Goal: Information Seeking & Learning: Learn about a topic

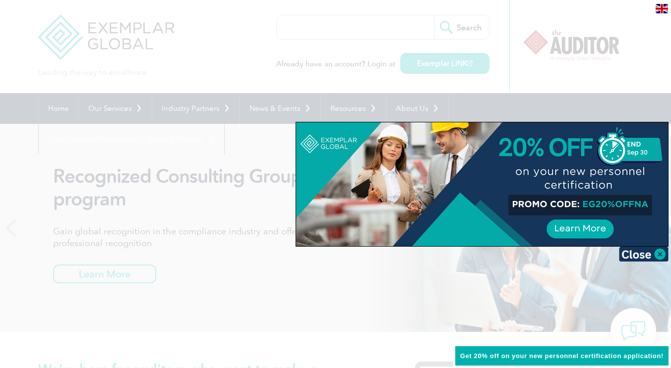
click at [396, 39] on div at bounding box center [335, 184] width 671 height 368
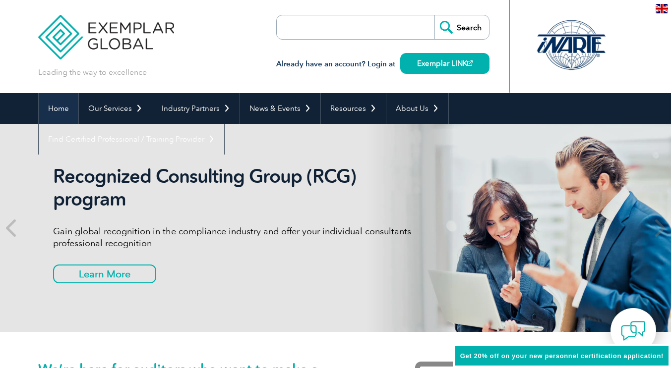
click at [64, 118] on link "Home" at bounding box center [59, 108] width 40 height 31
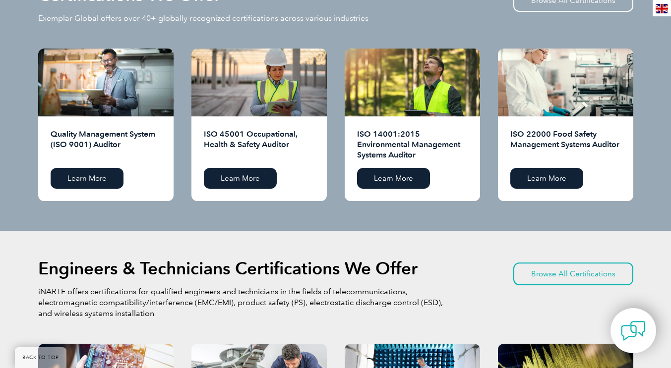
scroll to position [1010, 0]
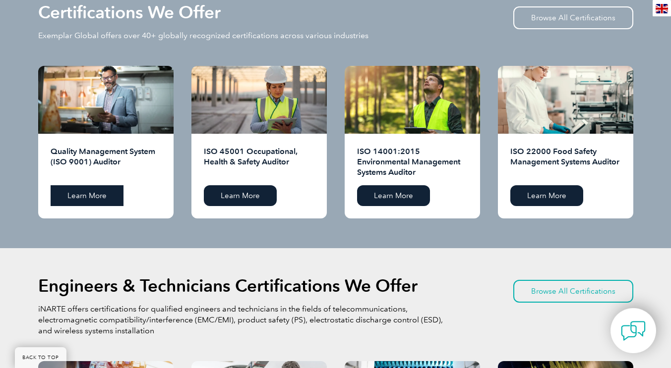
click at [62, 195] on link "Learn More" at bounding box center [87, 195] width 73 height 21
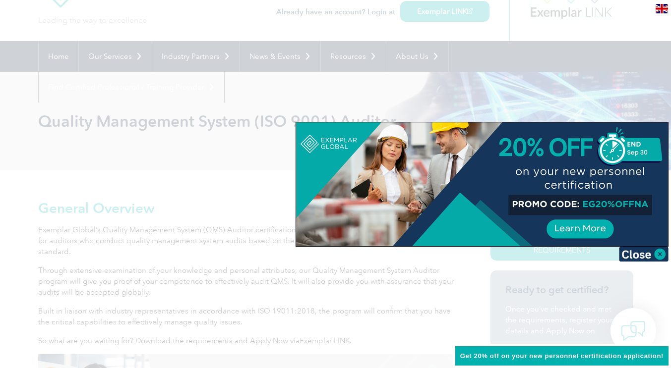
scroll to position [69, 0]
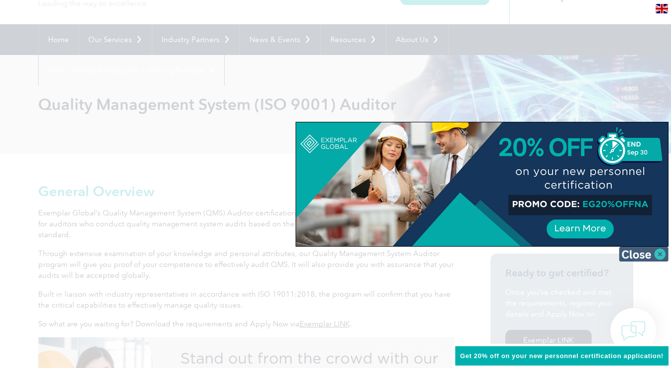
click at [645, 253] on img at bounding box center [644, 254] width 50 height 15
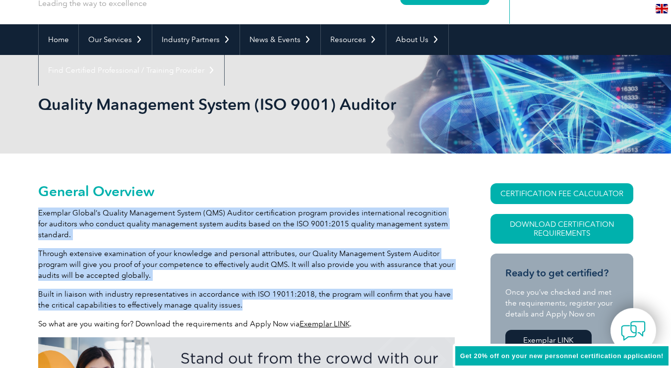
drag, startPoint x: 39, startPoint y: 212, endPoint x: 229, endPoint y: 303, distance: 210.9
copy div "Exemplar Global’s Quality Management System (QMS) Auditor certification program…"
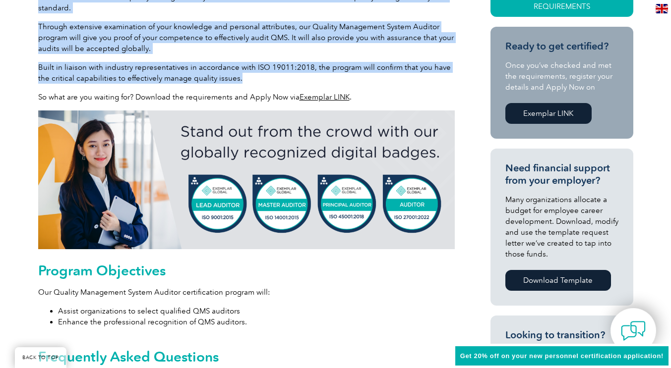
scroll to position [291, 0]
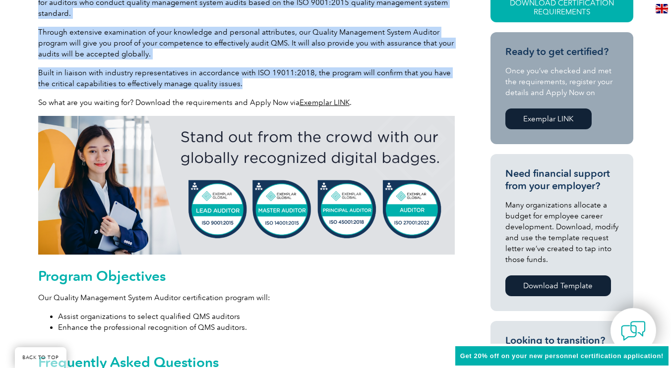
click at [281, 225] on img at bounding box center [246, 185] width 416 height 139
copy div "Exemplar Global’s Quality Management System (QMS) Auditor certification program…"
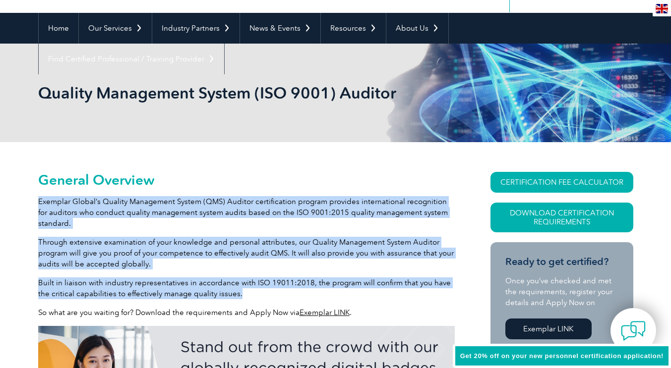
scroll to position [0, 0]
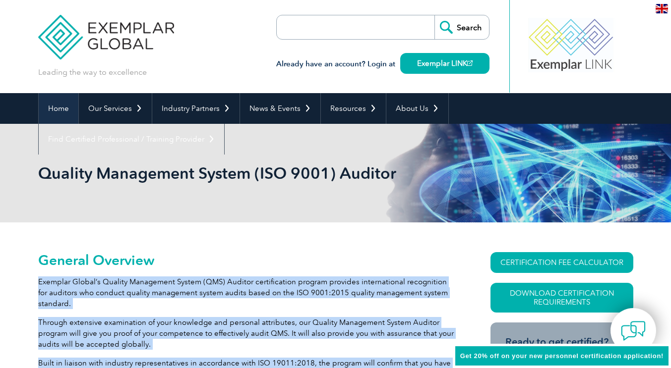
click at [62, 112] on link "Home" at bounding box center [59, 108] width 40 height 31
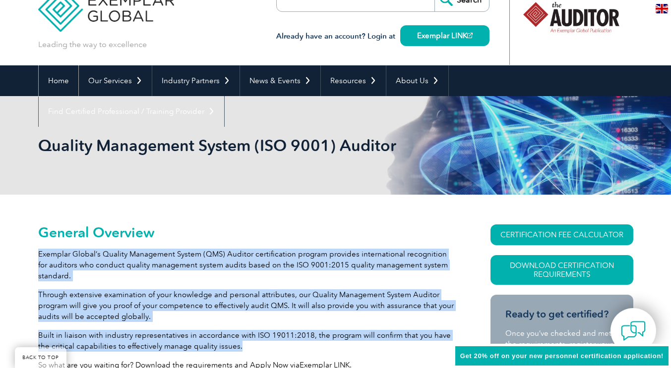
scroll to position [5, 0]
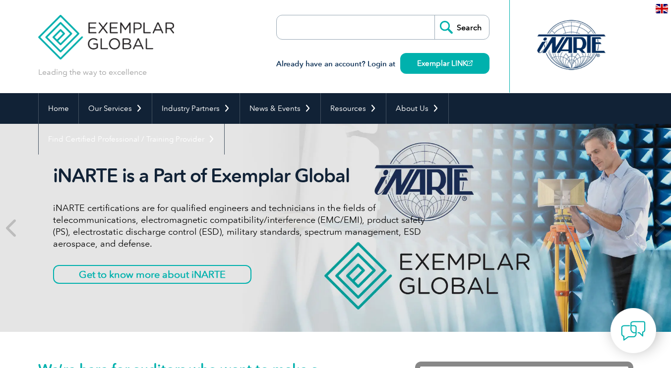
click at [670, 36] on header "Leading the way to excellence Search" at bounding box center [335, 46] width 671 height 93
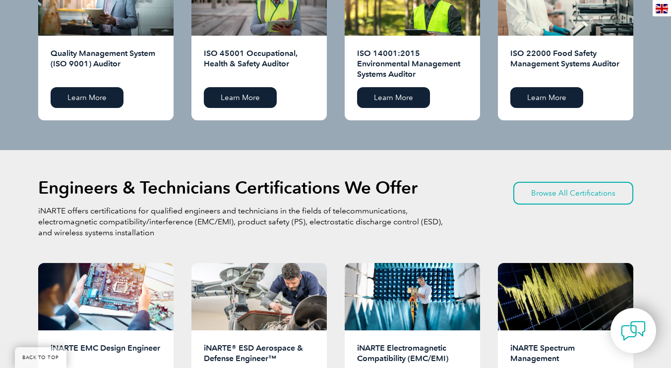
scroll to position [1125, 0]
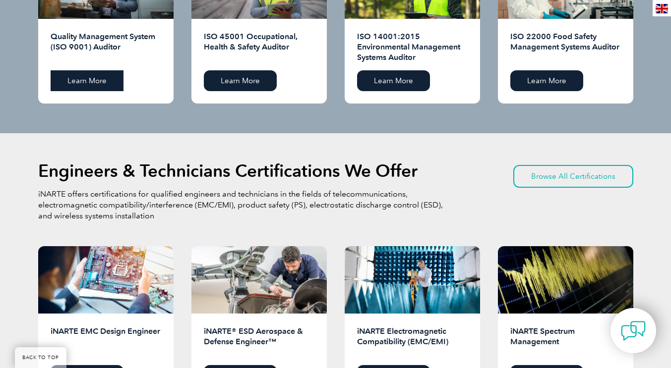
click at [98, 77] on link "Learn More" at bounding box center [87, 80] width 73 height 21
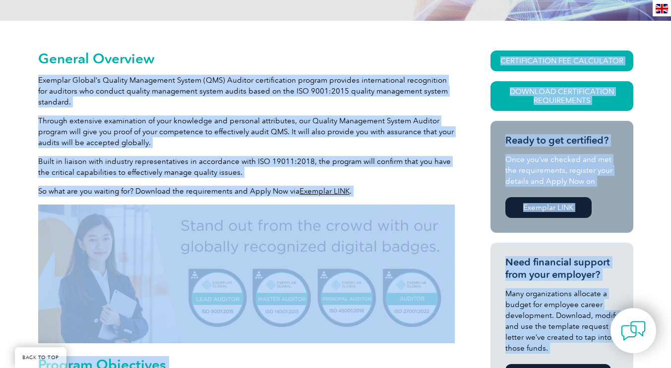
scroll to position [216, 0]
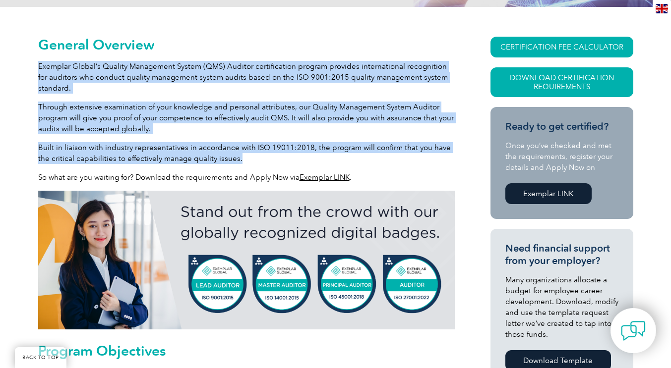
drag, startPoint x: 38, startPoint y: 281, endPoint x: 232, endPoint y: 158, distance: 229.7
copy div "Exemplar Global’s Quality Management System (QMS) Auditor certification program…"
